Goal: Transaction & Acquisition: Purchase product/service

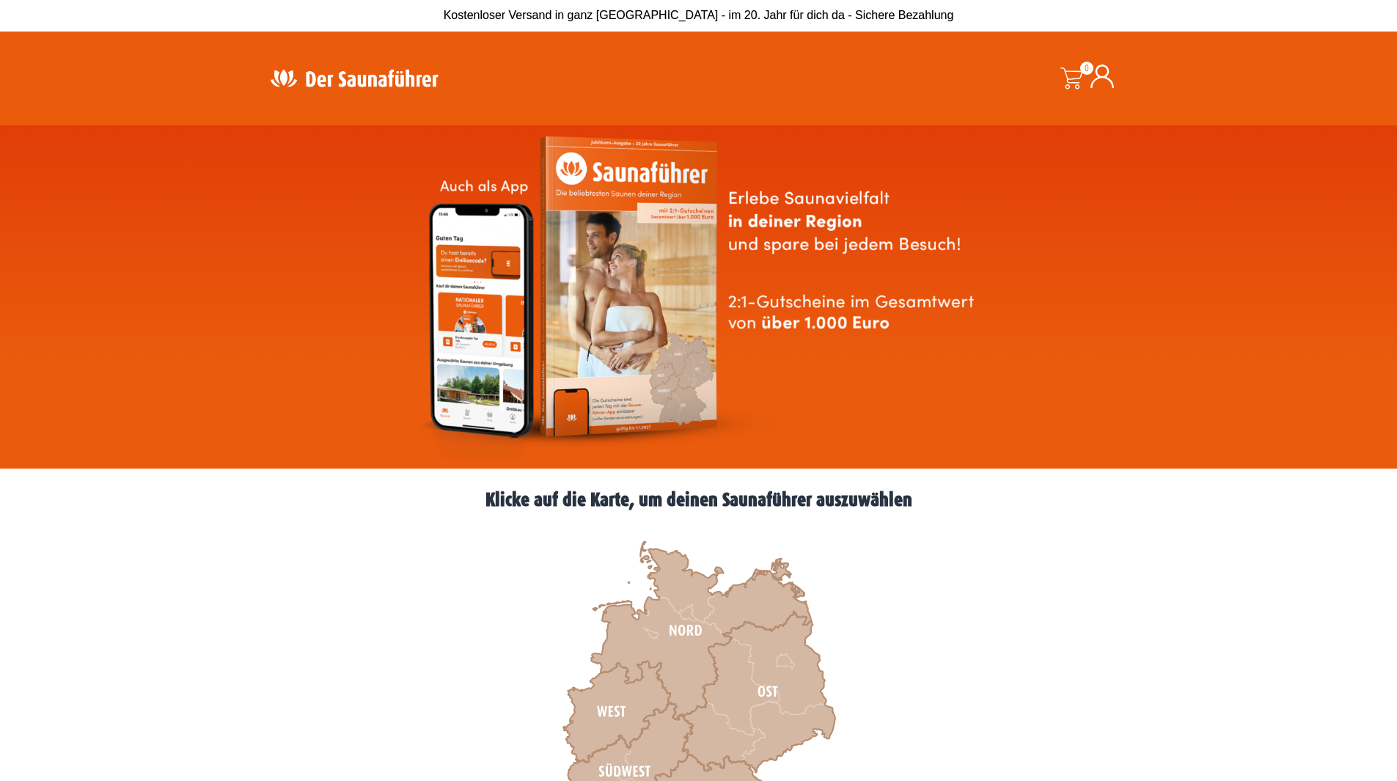
scroll to position [293, 0]
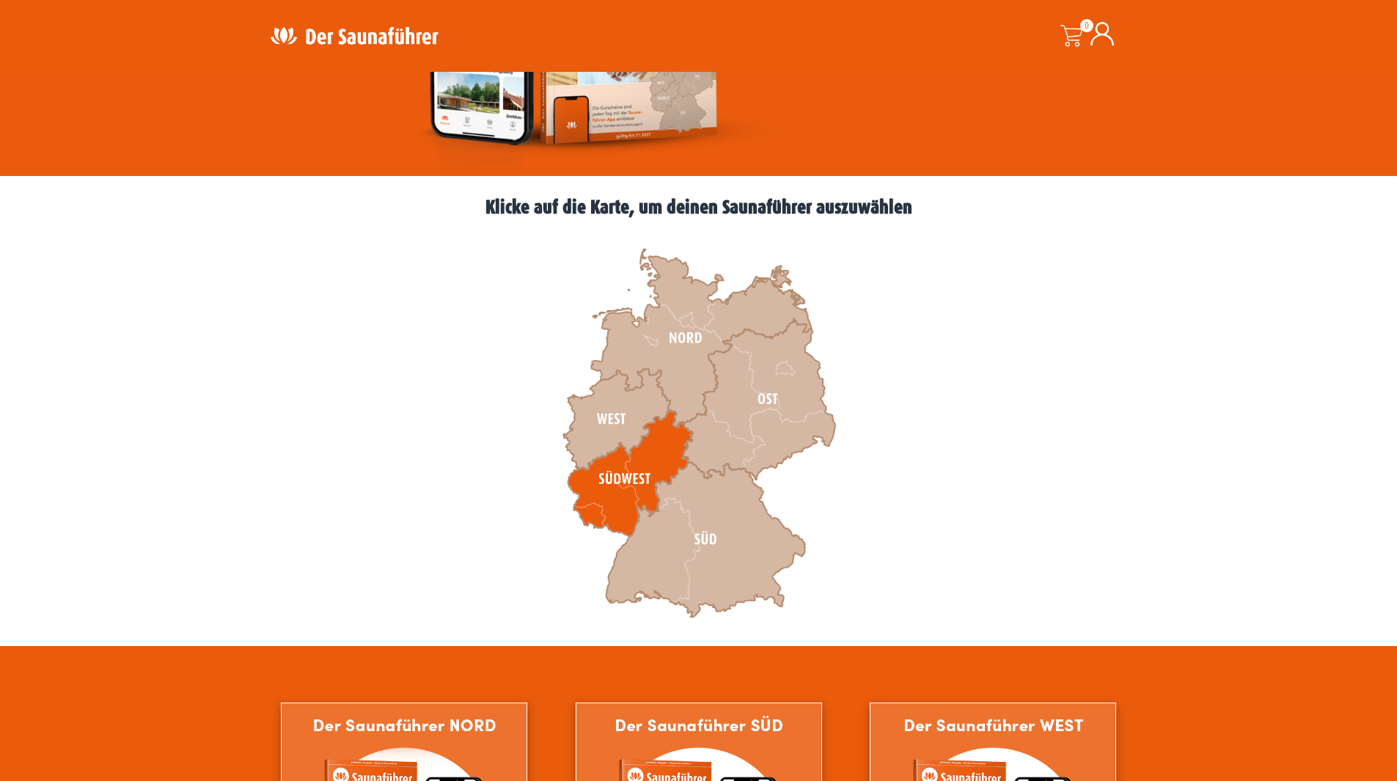
click at [599, 499] on icon at bounding box center [630, 474] width 125 height 126
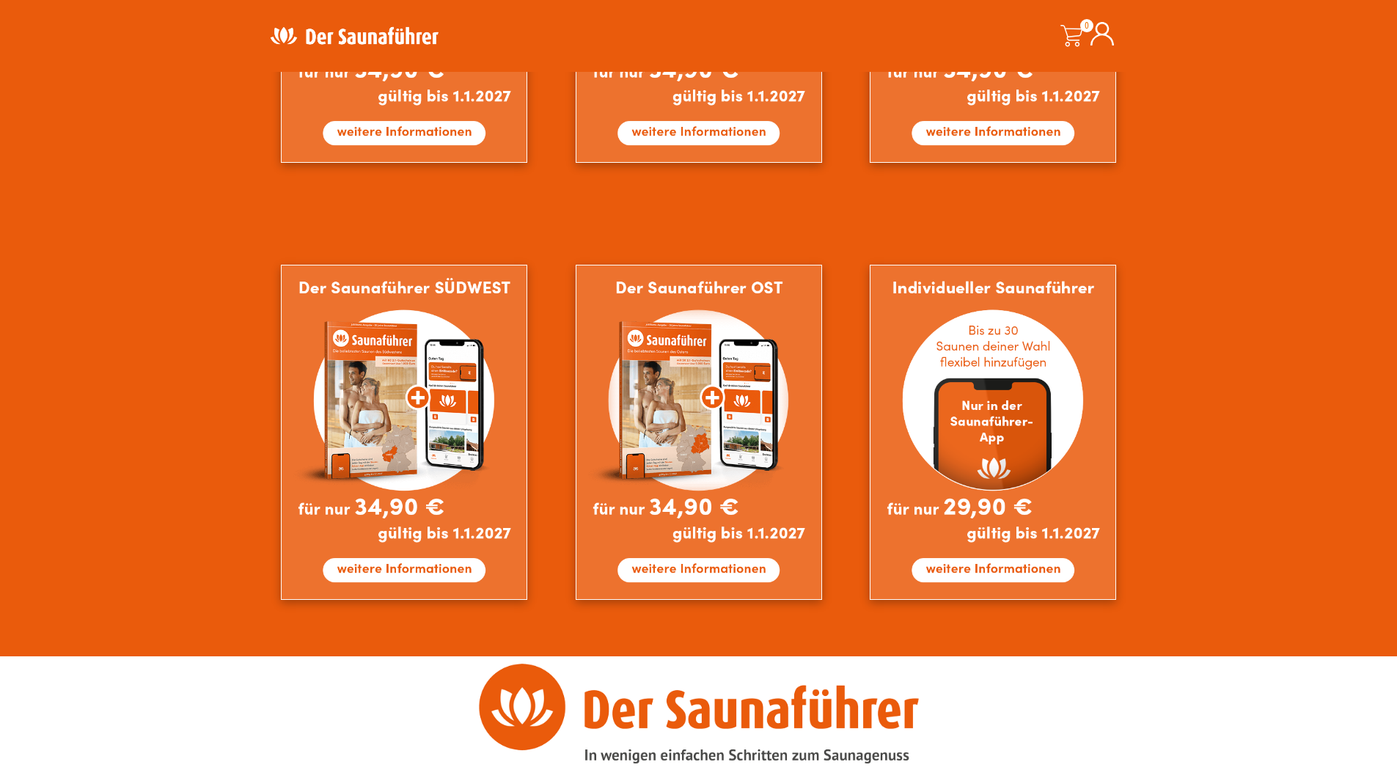
scroll to position [1174, 0]
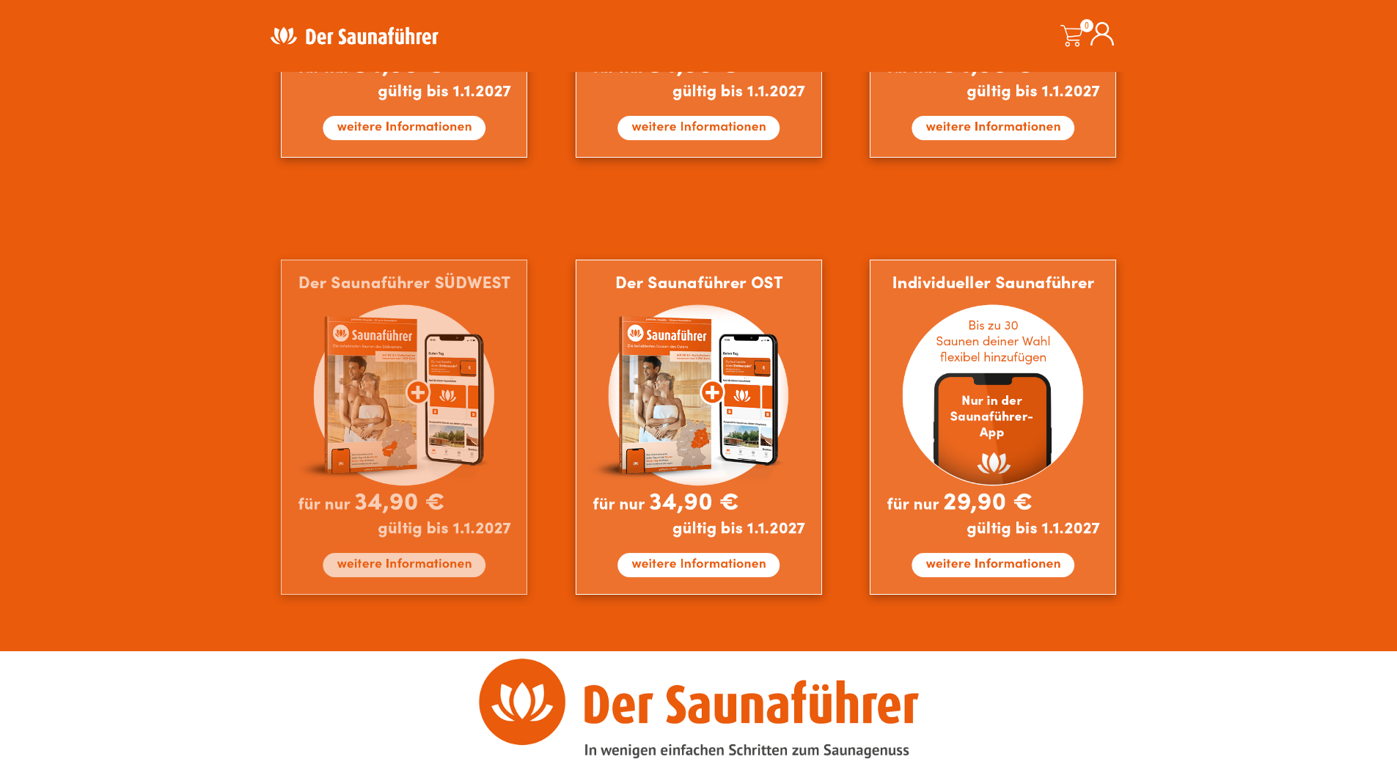
click at [406, 569] on img at bounding box center [404, 427] width 246 height 335
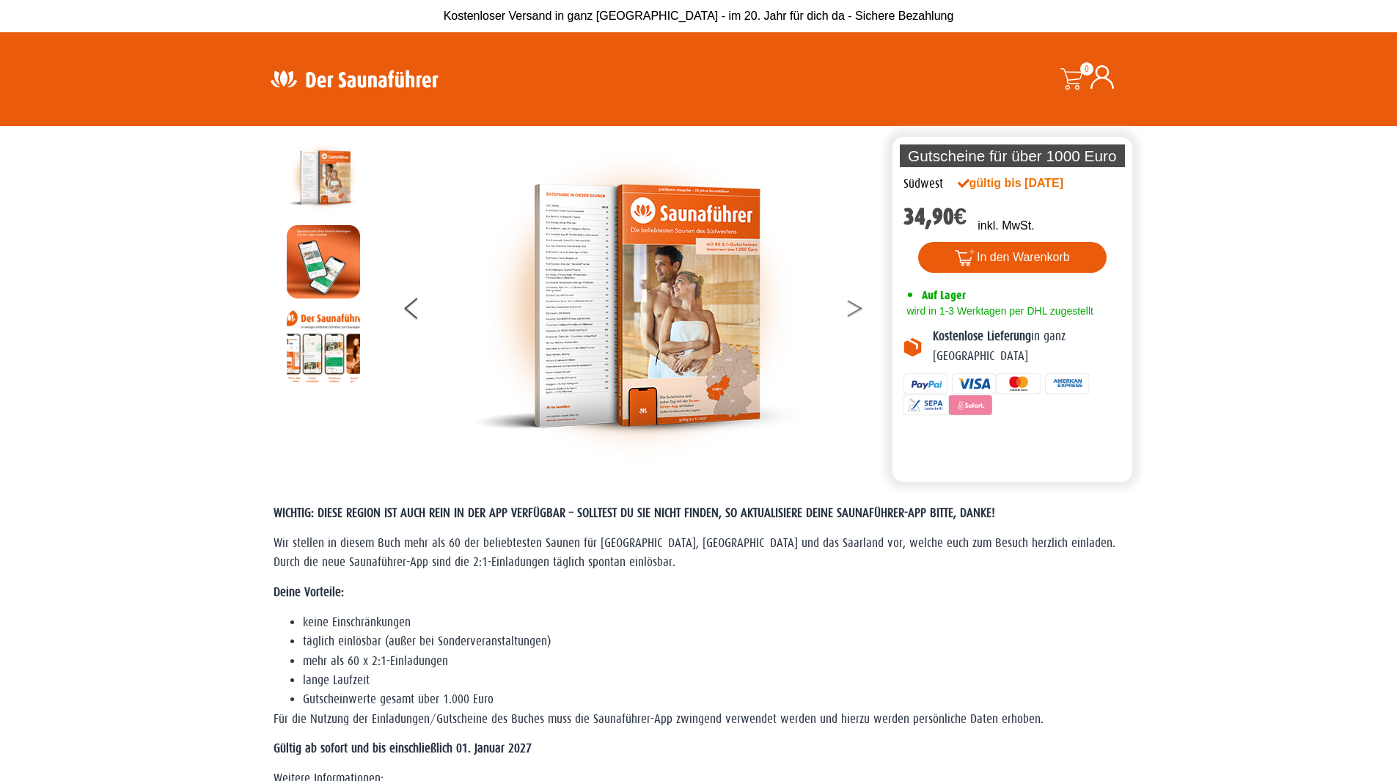
click at [853, 306] on button at bounding box center [864, 311] width 37 height 37
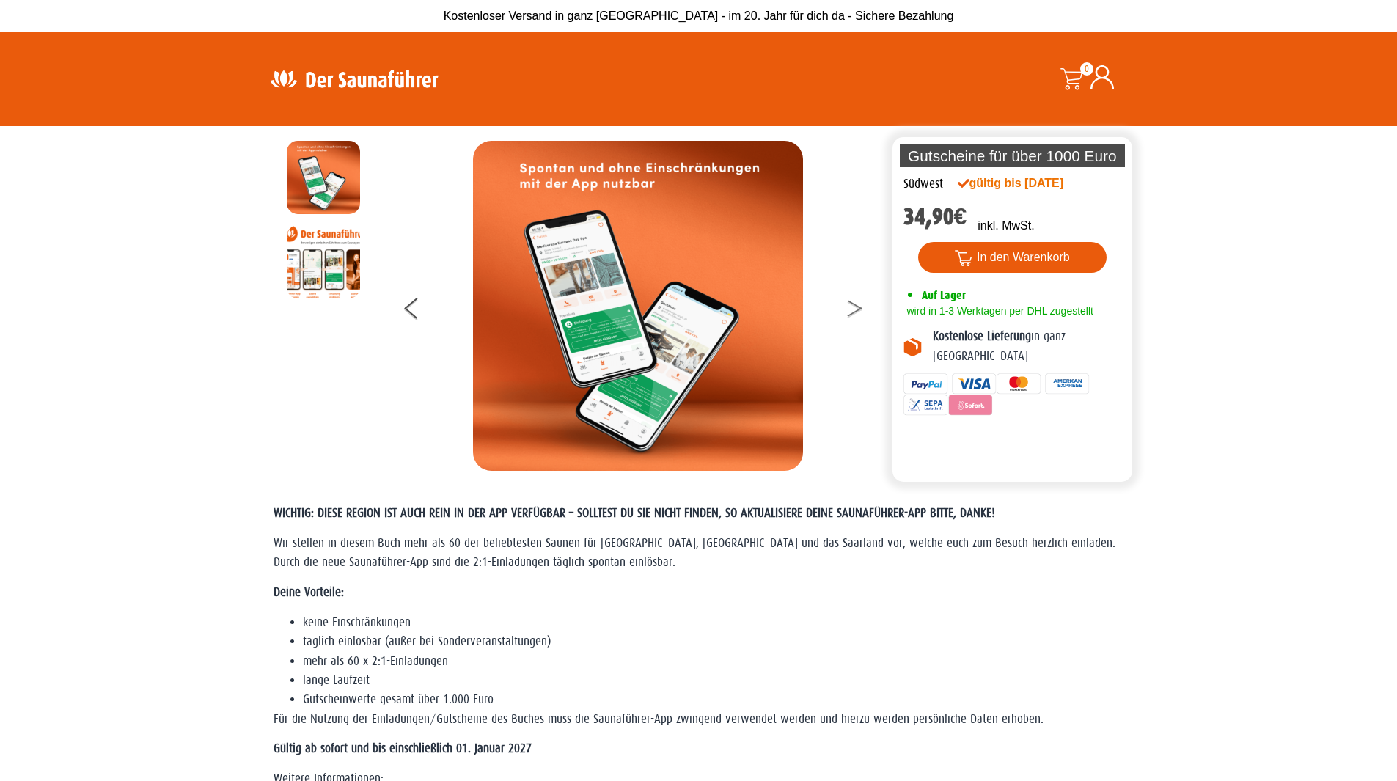
click at [852, 306] on button at bounding box center [864, 311] width 37 height 37
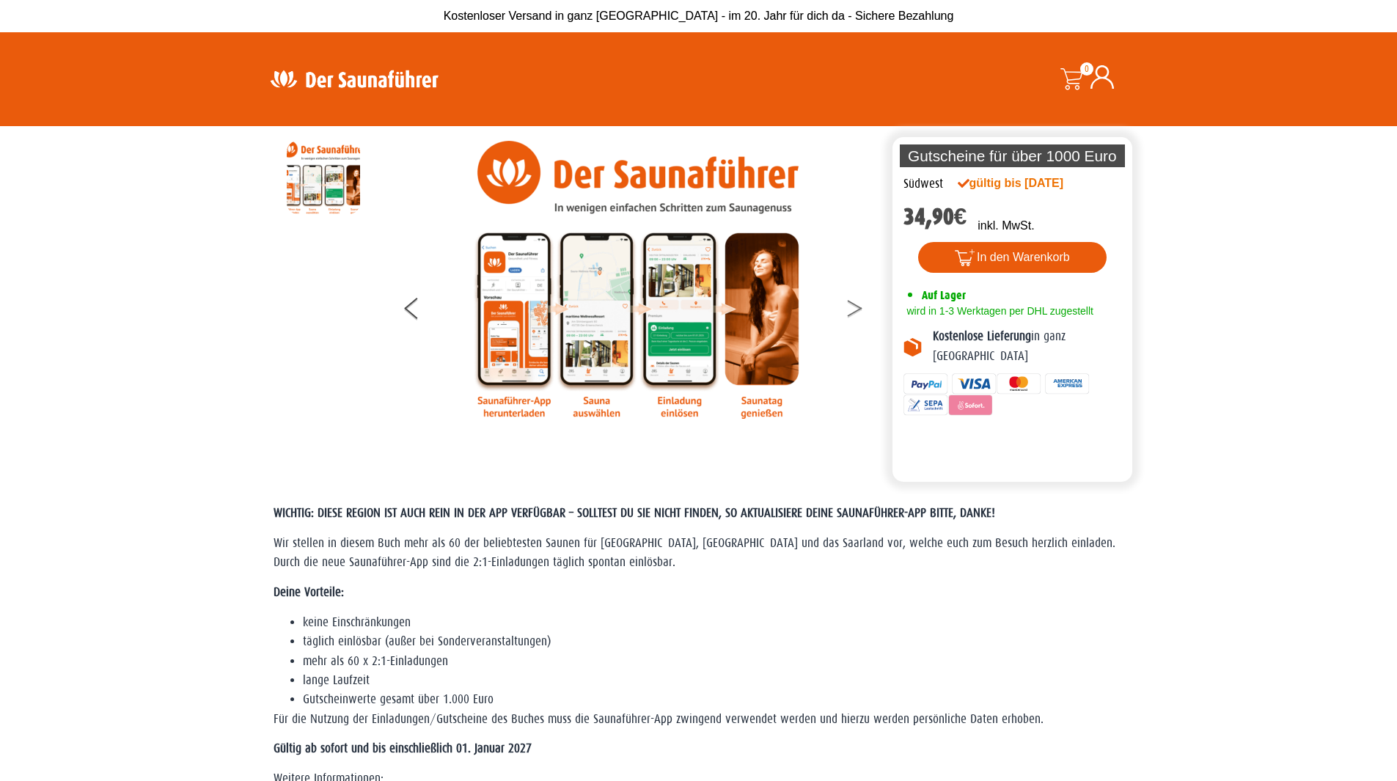
click at [852, 306] on button at bounding box center [864, 311] width 37 height 37
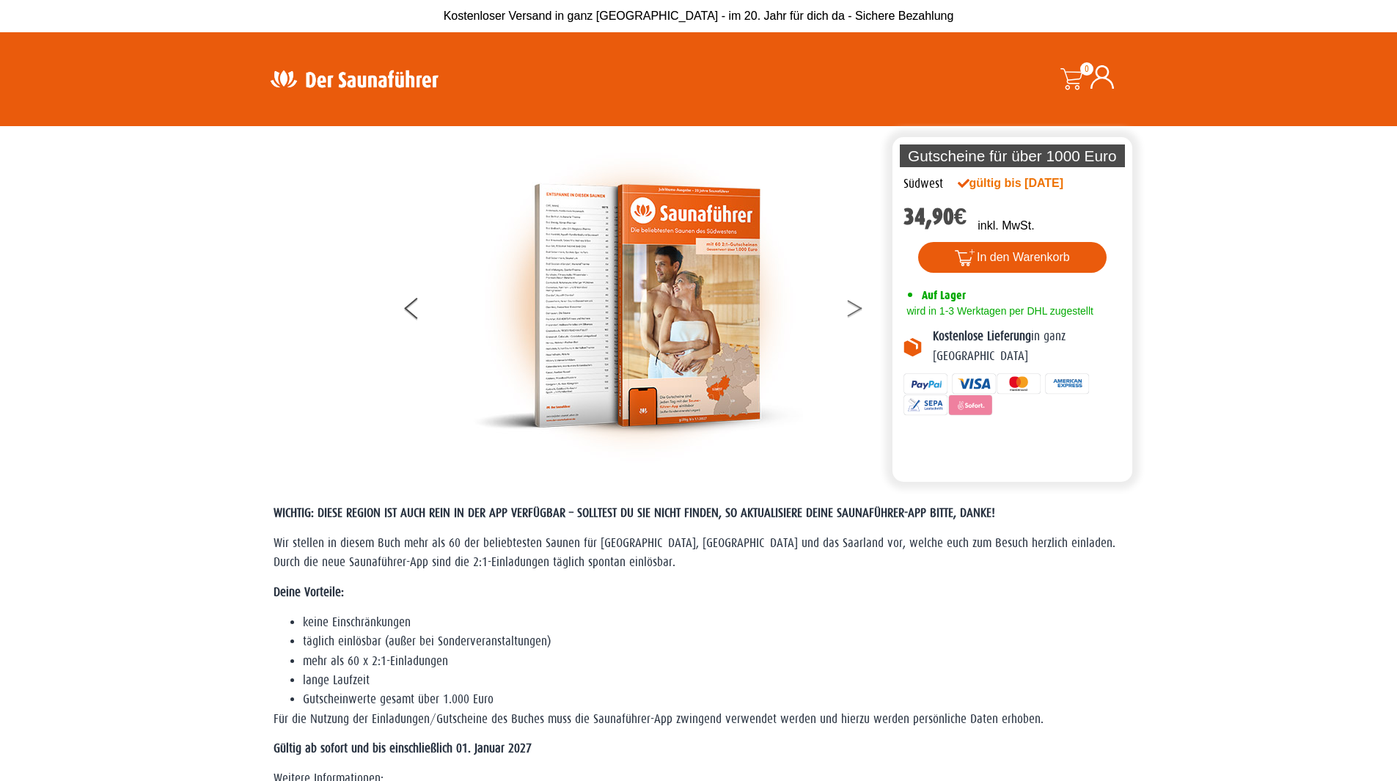
click at [852, 306] on button at bounding box center [864, 311] width 37 height 37
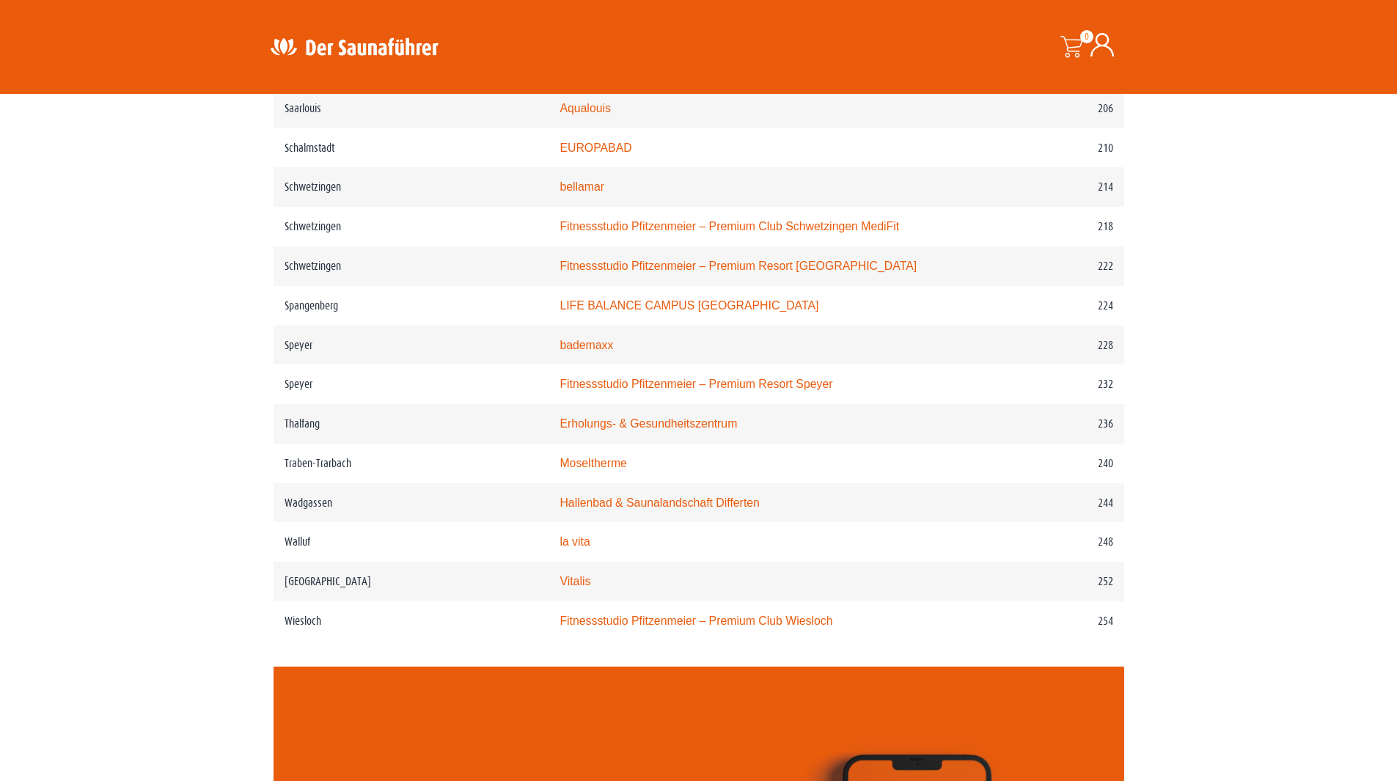
scroll to position [2787, 0]
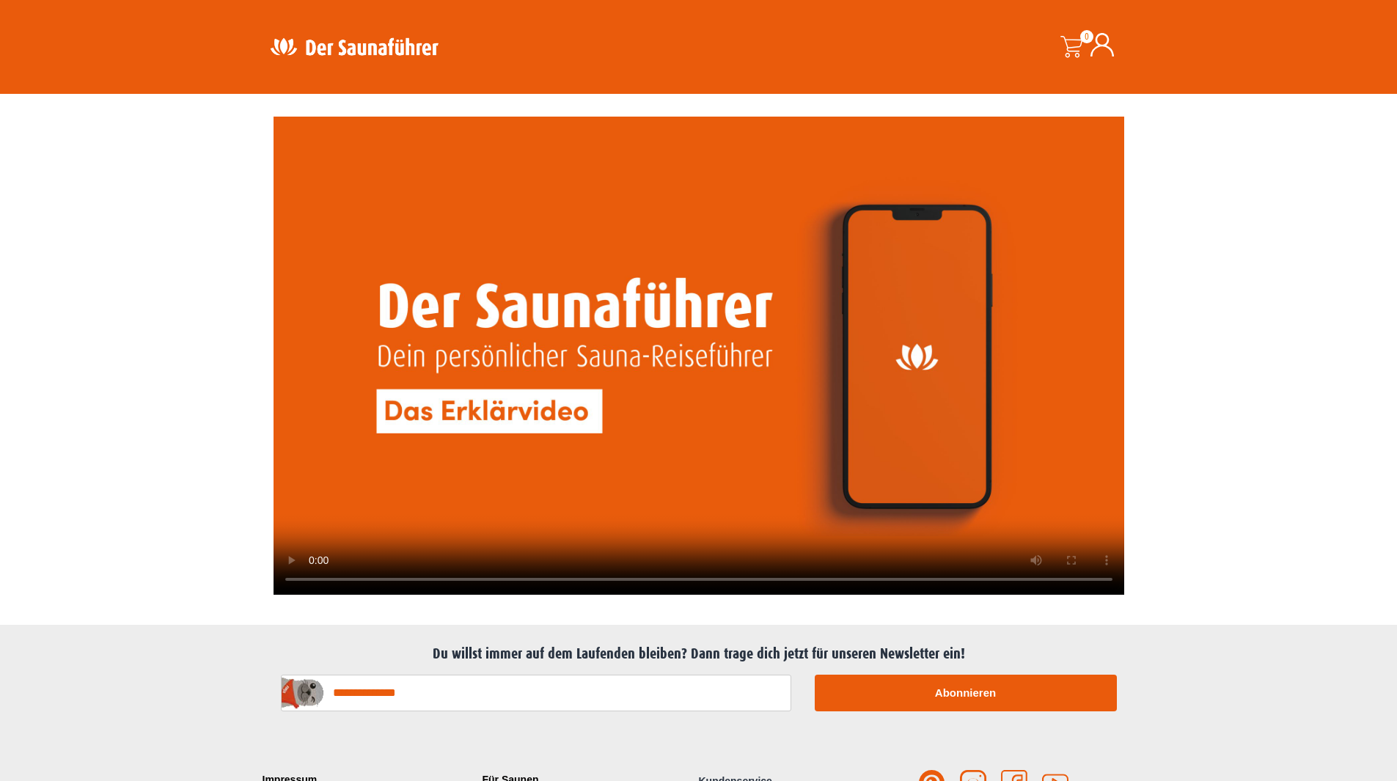
scroll to position [3478, 0]
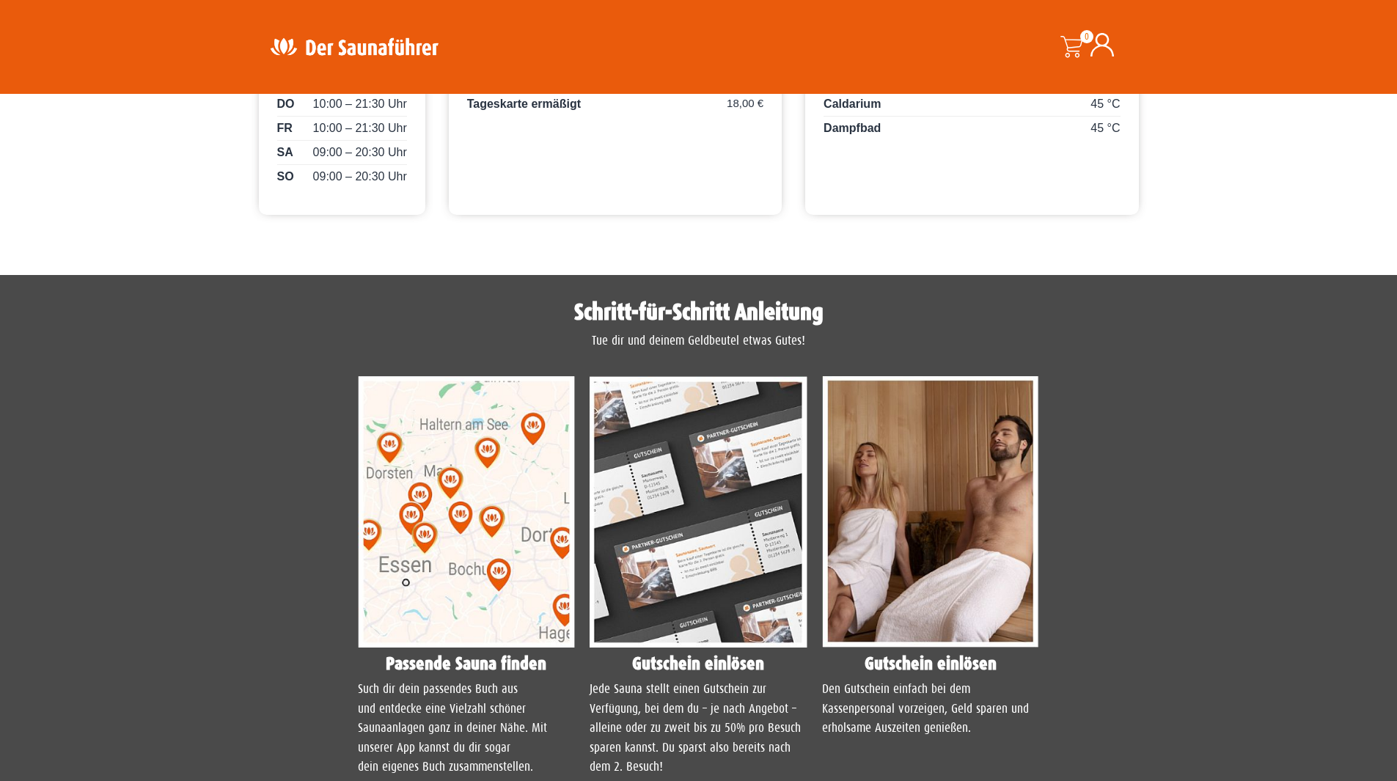
scroll to position [880, 0]
click at [513, 489] on img at bounding box center [467, 512] width 218 height 272
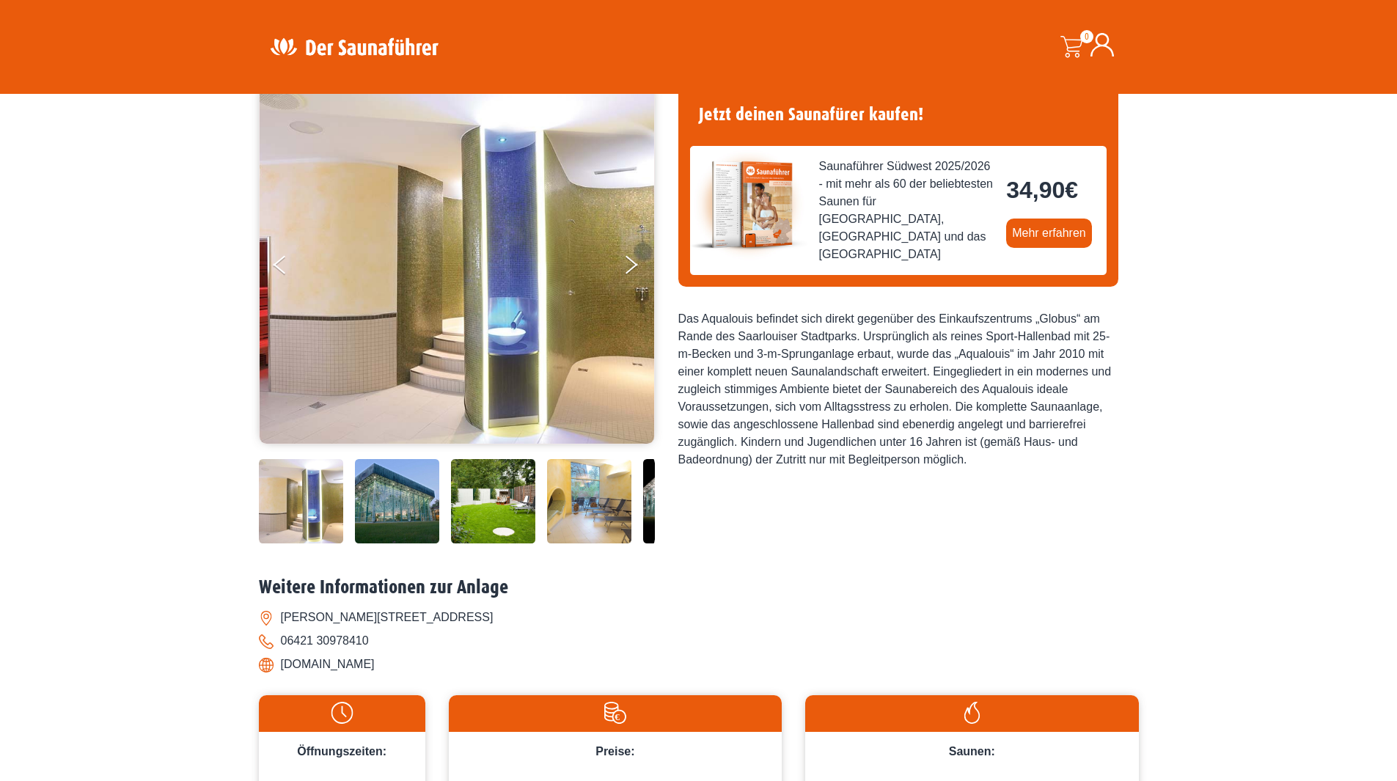
scroll to position [0, 0]
